Goal: Transaction & Acquisition: Obtain resource

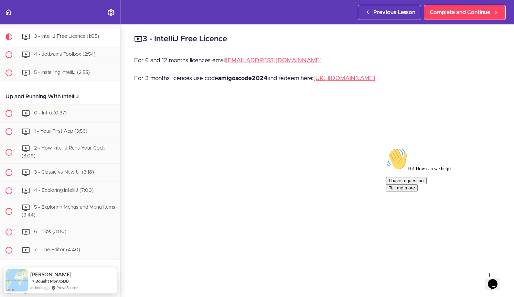
click at [239, 78] on strong "amigoscode2024" at bounding box center [242, 78] width 49 height 6
copy strong "amigoscode2024"
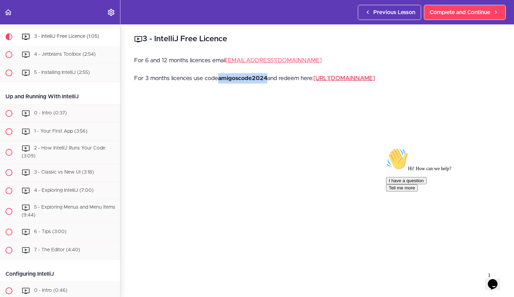
click at [339, 79] on link "[URL][DOMAIN_NAME]" at bounding box center [344, 78] width 62 height 6
click at [351, 78] on link "[URL][DOMAIN_NAME]" at bounding box center [344, 78] width 62 height 6
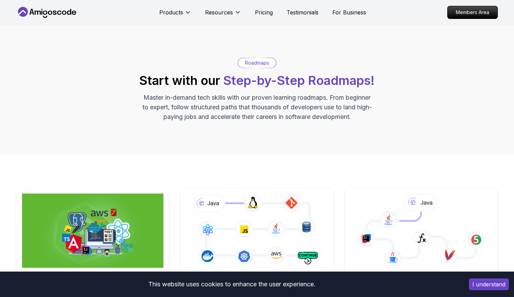
click at [35, 12] on icon at bounding box center [38, 13] width 6 height 4
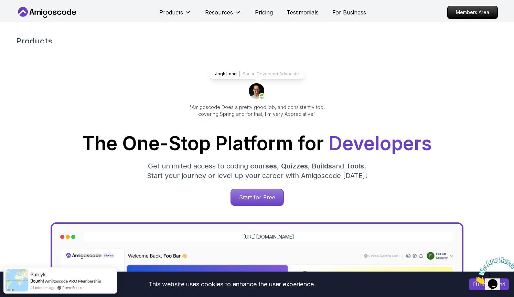
click at [11, 184] on div "Jogh Long Spring Developer Advocate "Amigoscode Does a pretty good job, and con…" at bounding box center [257, 281] width 514 height 513
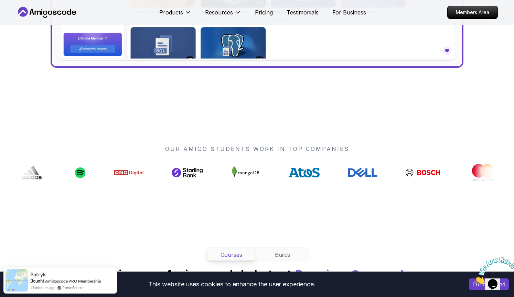
scroll to position [426, 0]
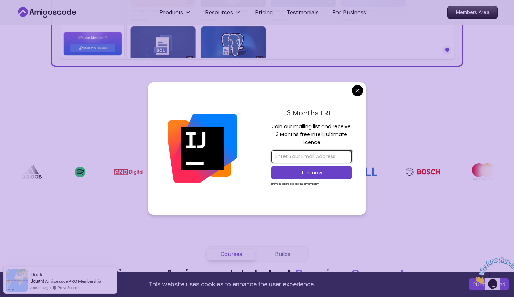
click at [287, 160] on input "email" at bounding box center [311, 156] width 80 height 13
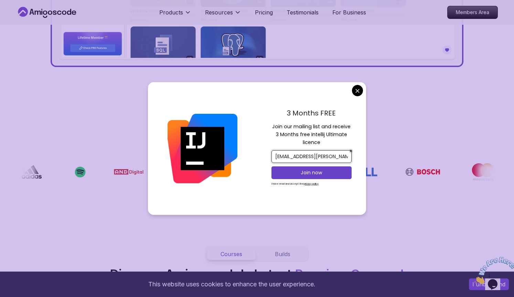
type input "olof.nordin@gmail.com"
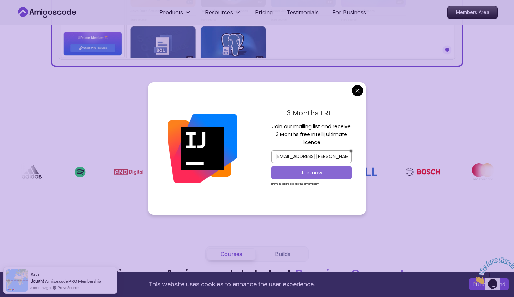
click at [296, 172] on p "Join now" at bounding box center [311, 172] width 65 height 7
